Goal: Find specific page/section: Find specific page/section

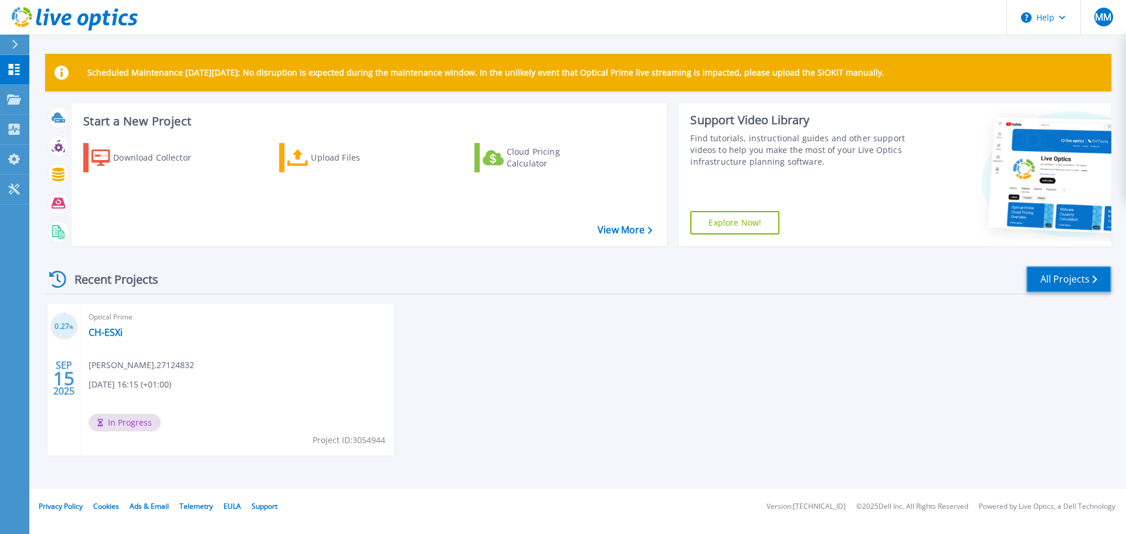
click at [1082, 282] on link "All Projects" at bounding box center [1068, 279] width 85 height 26
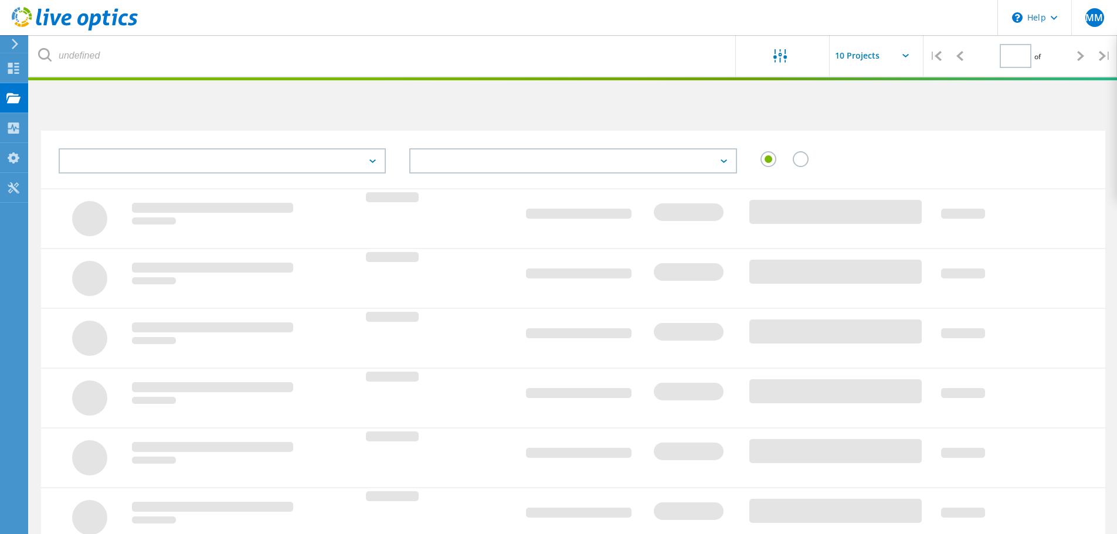
type input "1"
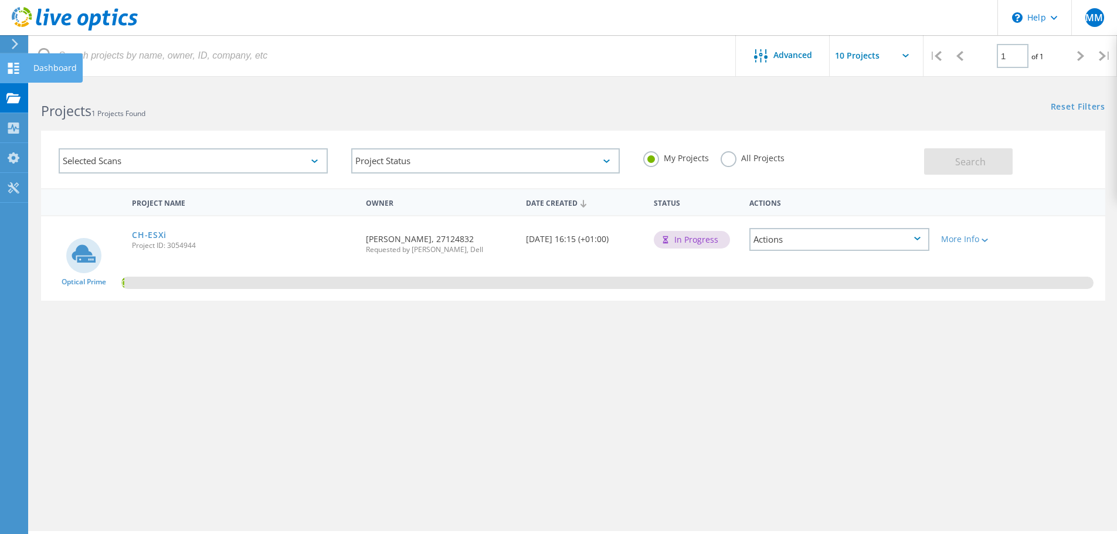
click at [10, 69] on use at bounding box center [13, 68] width 11 height 11
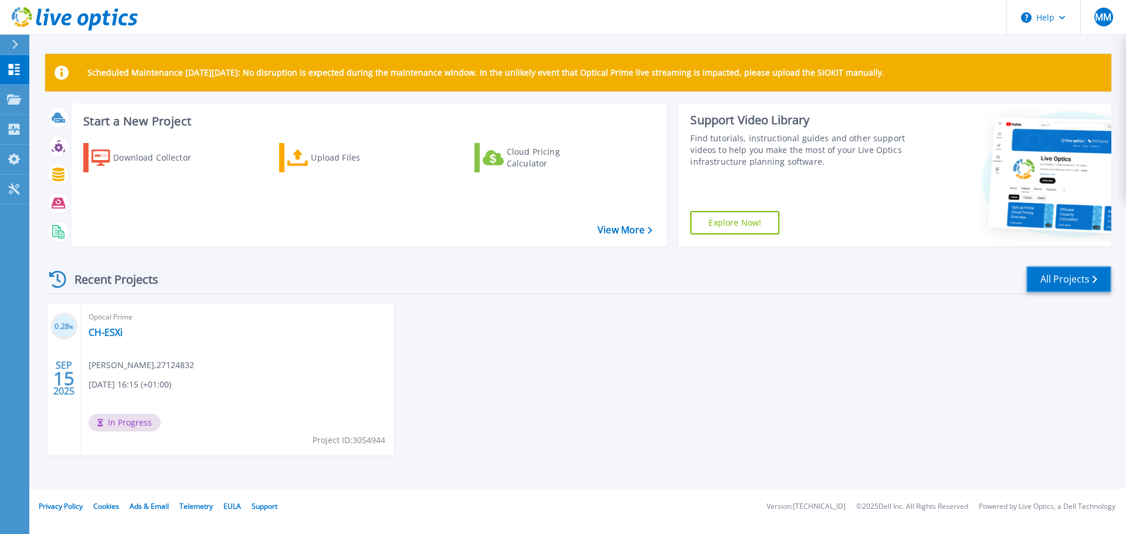
click at [1088, 270] on link "All Projects" at bounding box center [1068, 279] width 85 height 26
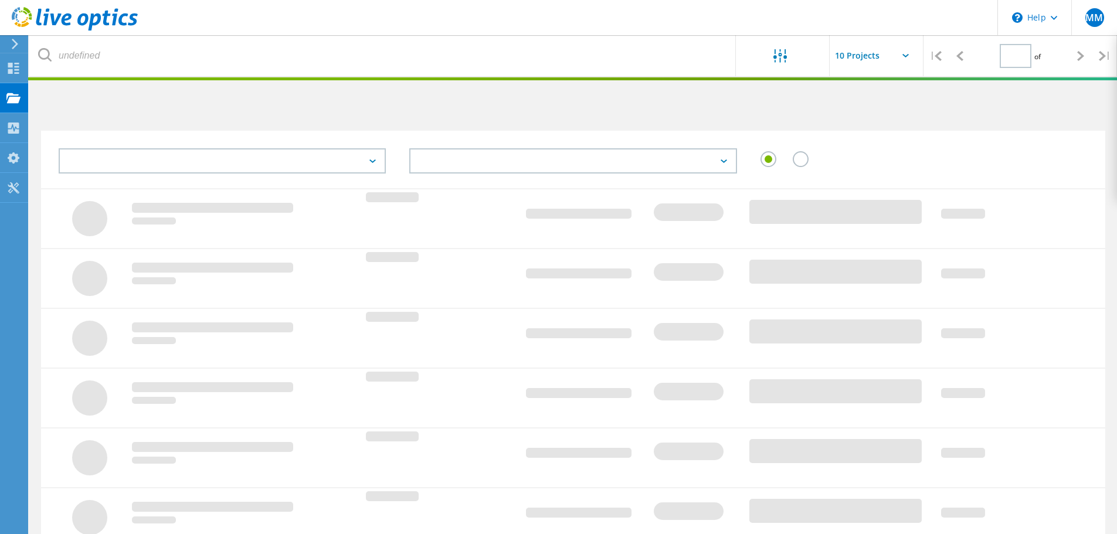
type input "1"
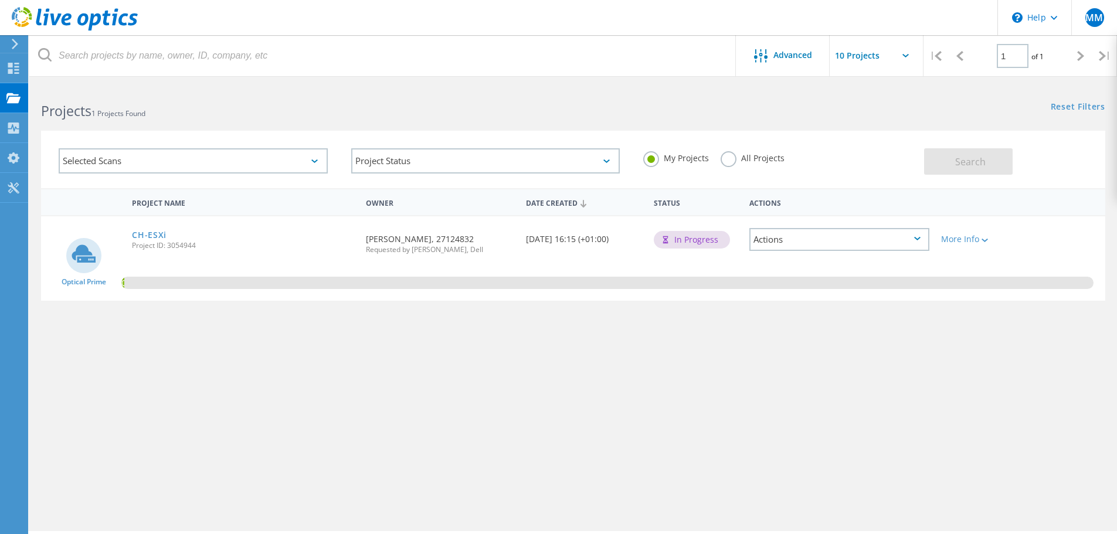
click at [213, 168] on div "Selected Scans" at bounding box center [193, 160] width 269 height 25
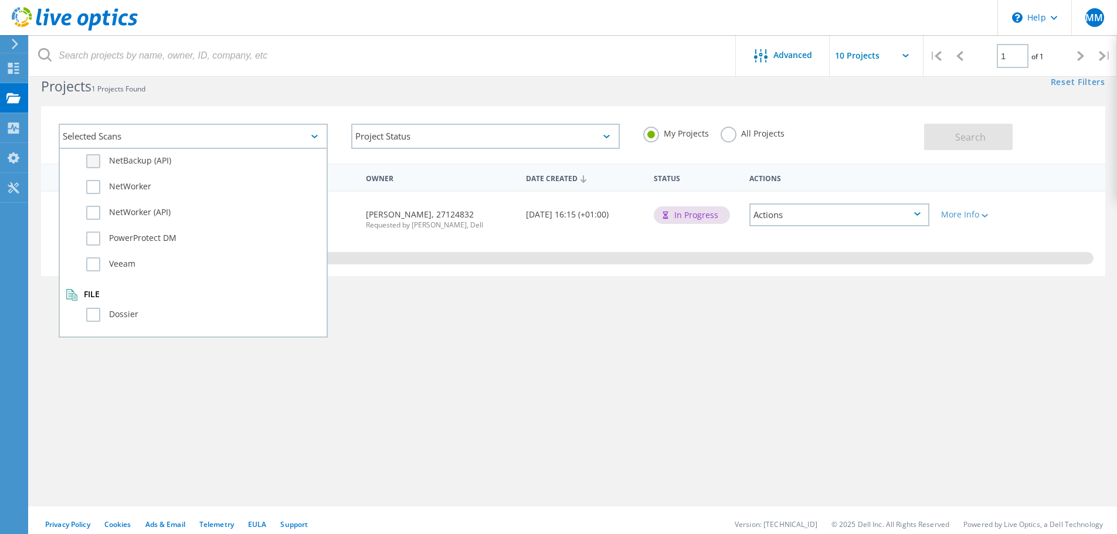
scroll to position [32, 0]
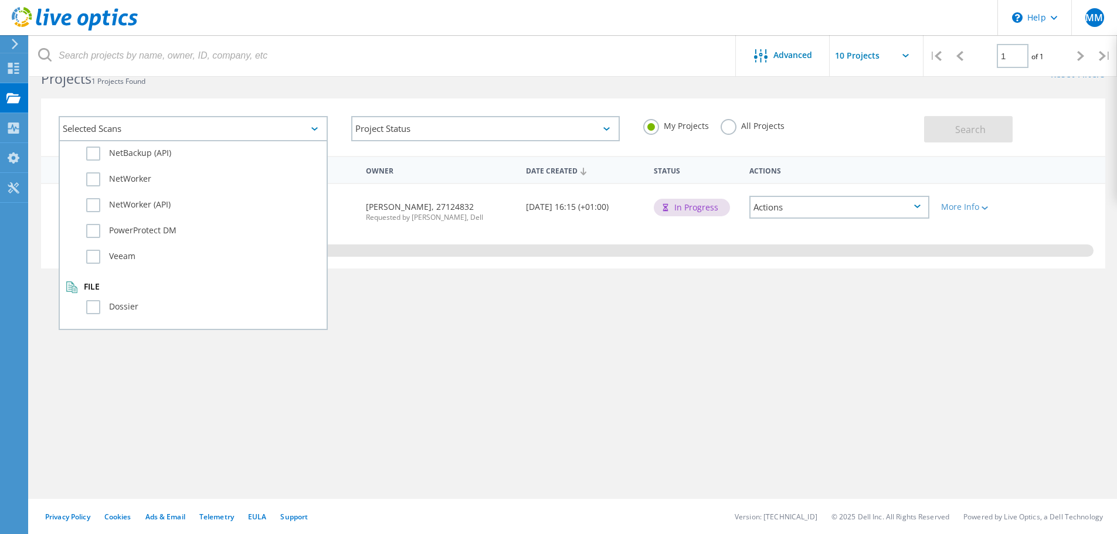
click at [288, 80] on h2 "Projects 1 Projects Found" at bounding box center [301, 78] width 520 height 19
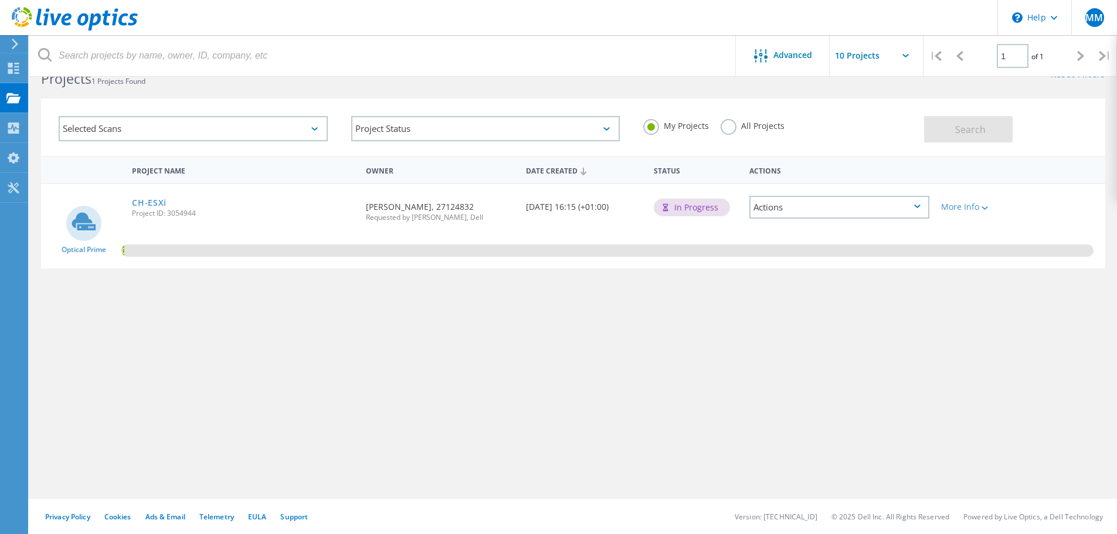
scroll to position [0, 0]
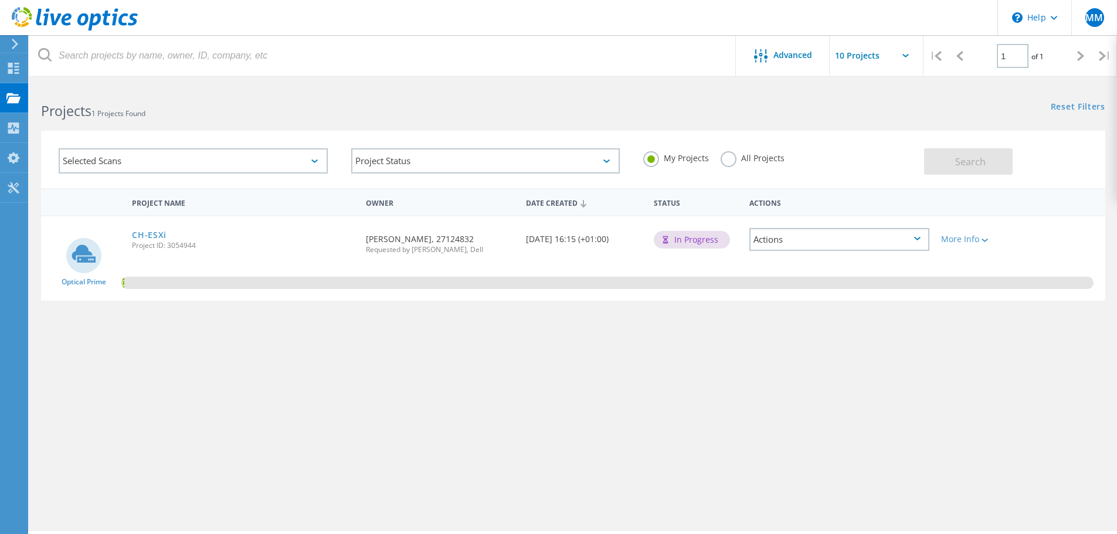
click at [738, 161] on label "All Projects" at bounding box center [753, 156] width 64 height 11
click at [0, 0] on input "All Projects" at bounding box center [0, 0] width 0 height 0
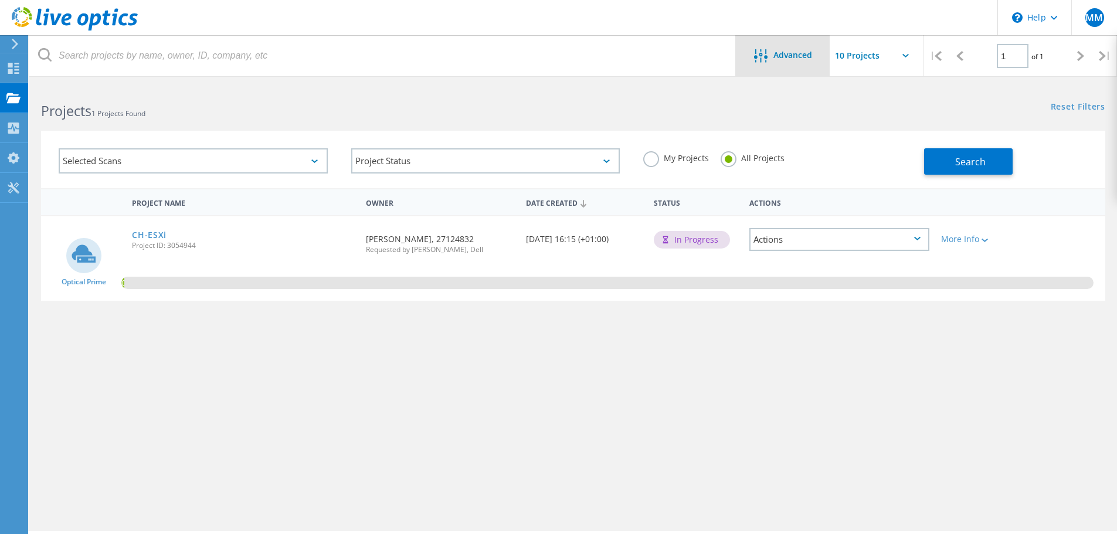
click at [804, 53] on span "Advanced" at bounding box center [792, 55] width 39 height 8
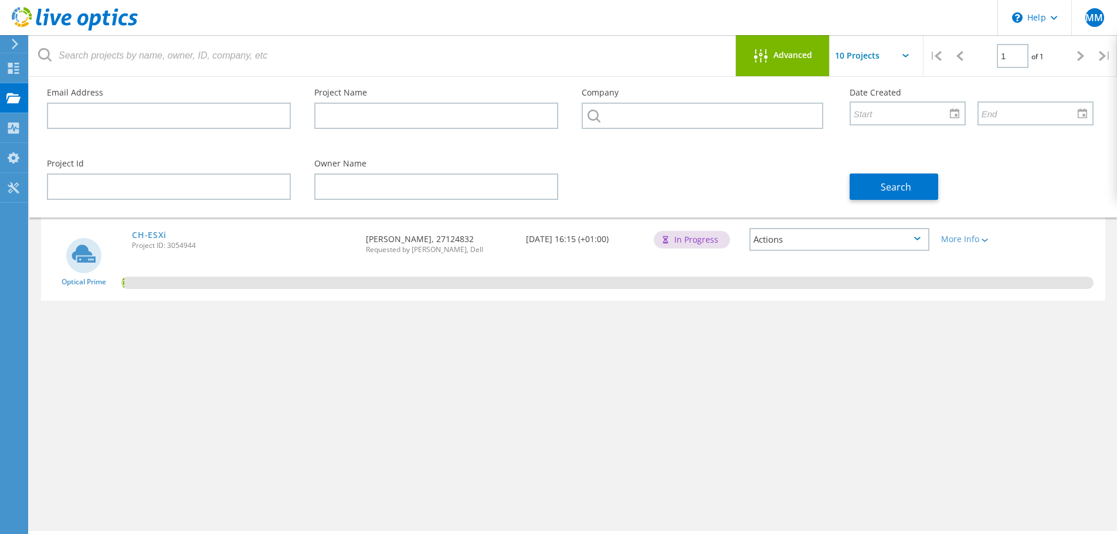
click at [804, 53] on span "Advanced" at bounding box center [792, 55] width 39 height 8
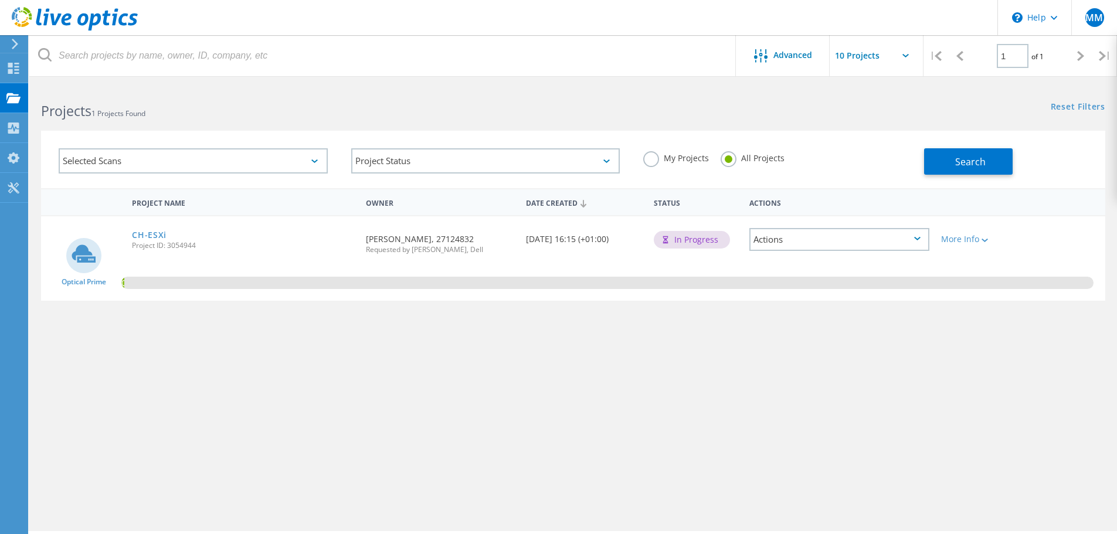
click at [886, 231] on div "Actions" at bounding box center [839, 239] width 180 height 23
click at [820, 378] on div "Project Name Owner Date Created Status Actions Optical Prime CH-ESXi Project ID…" at bounding box center [573, 340] width 1064 height 305
click at [16, 49] on icon at bounding box center [15, 44] width 9 height 11
